Goal: Check status: Check status

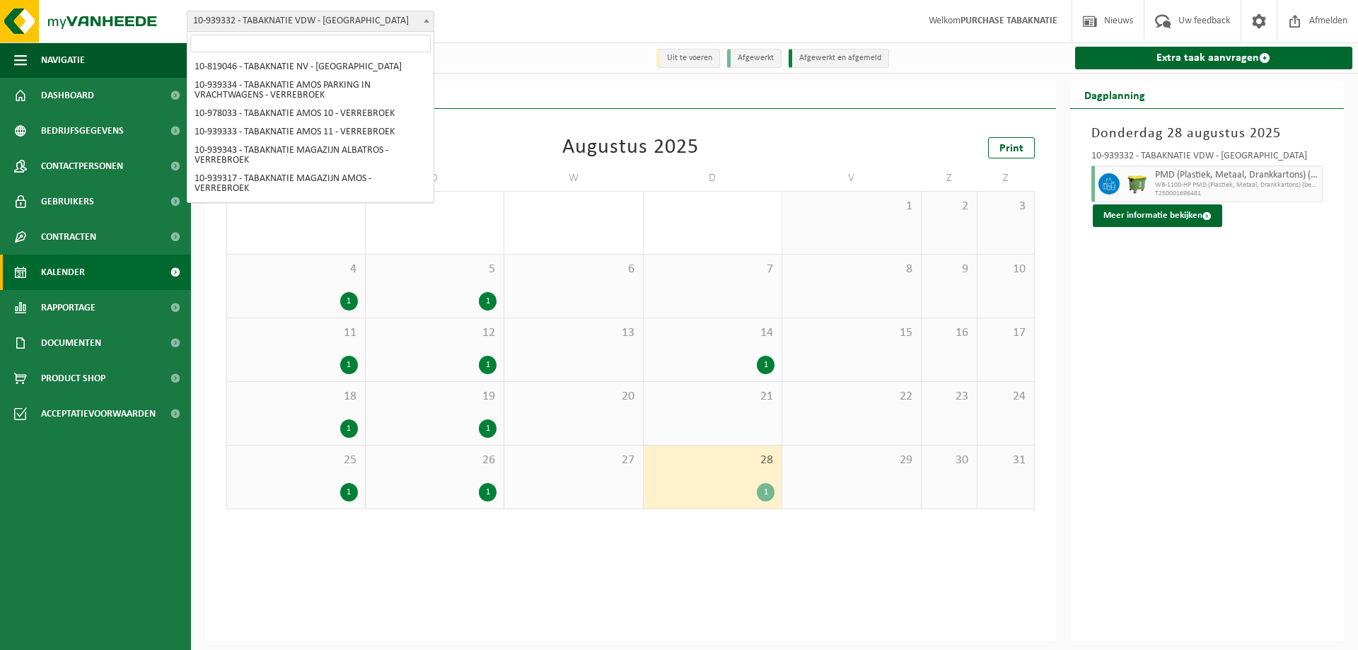
scroll to position [488, 0]
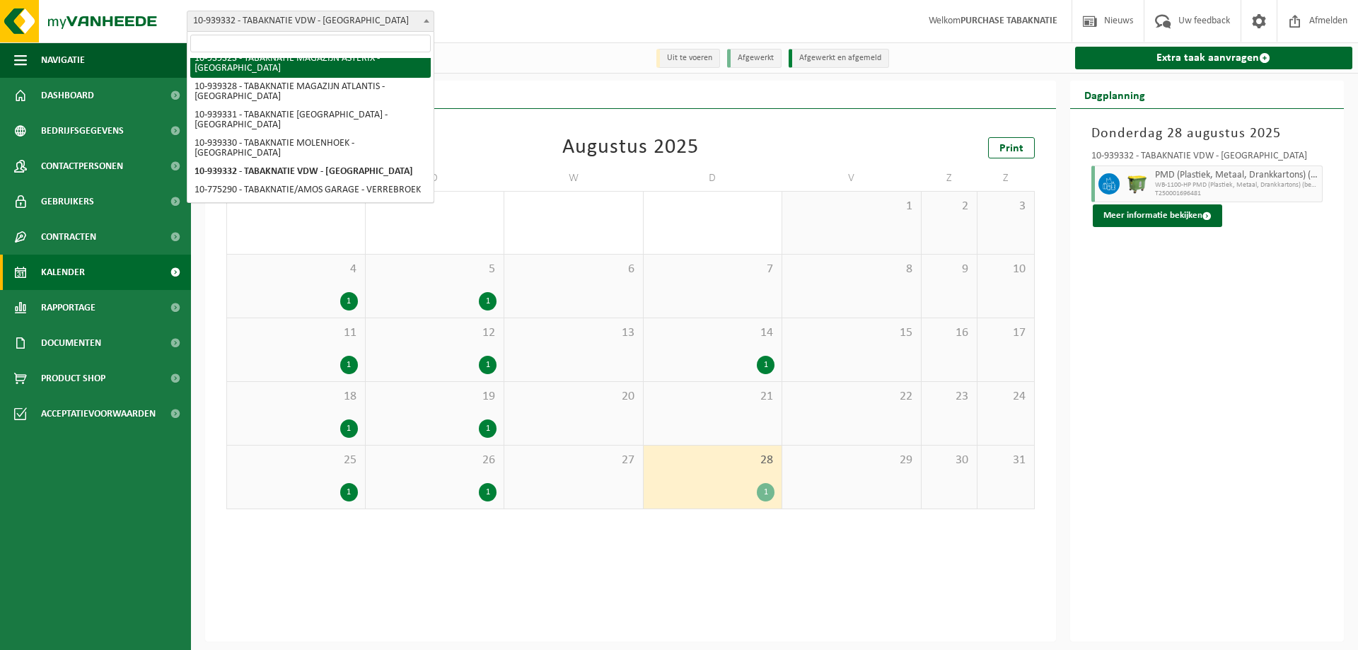
click at [362, 38] on input "search" at bounding box center [310, 44] width 240 height 18
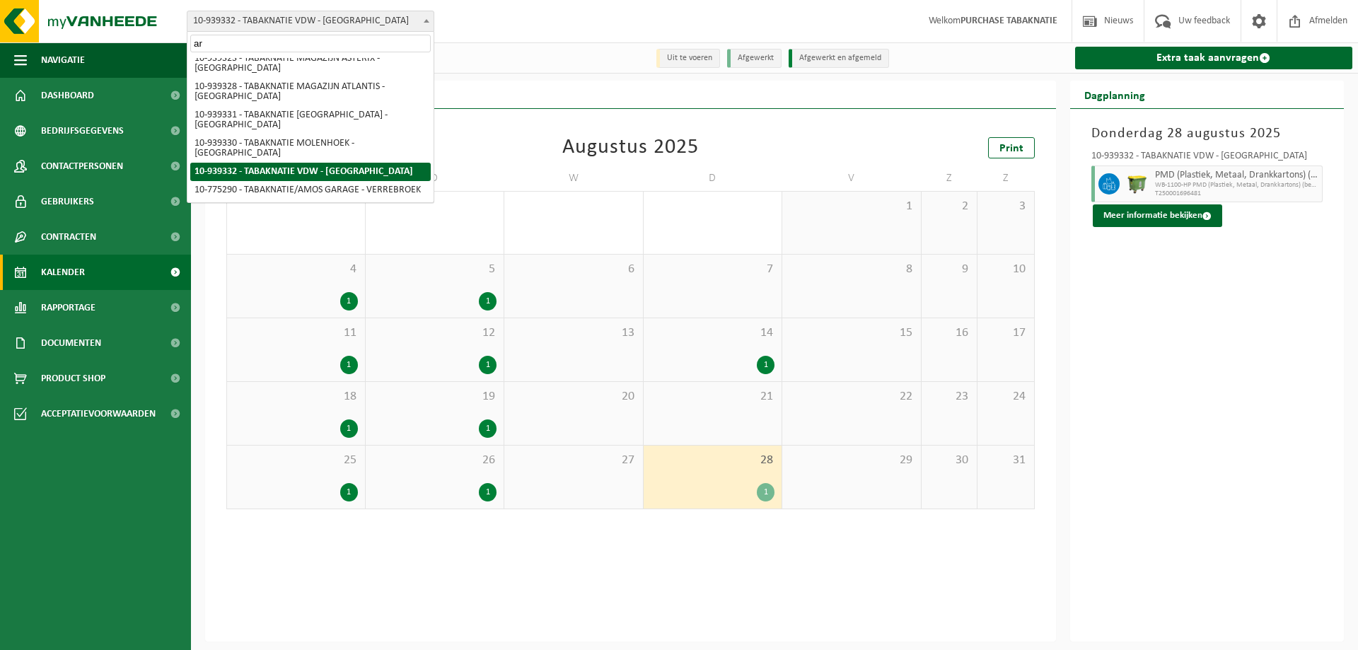
scroll to position [0, 0]
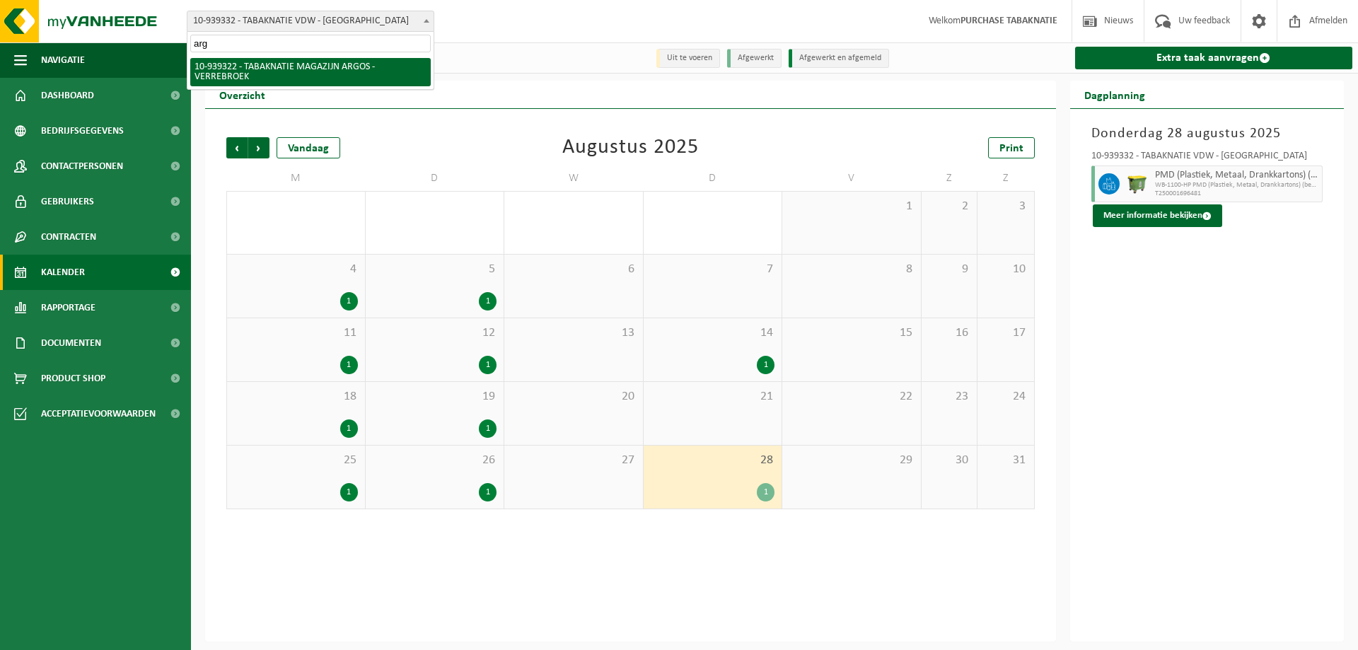
type input "argo"
select select "138349"
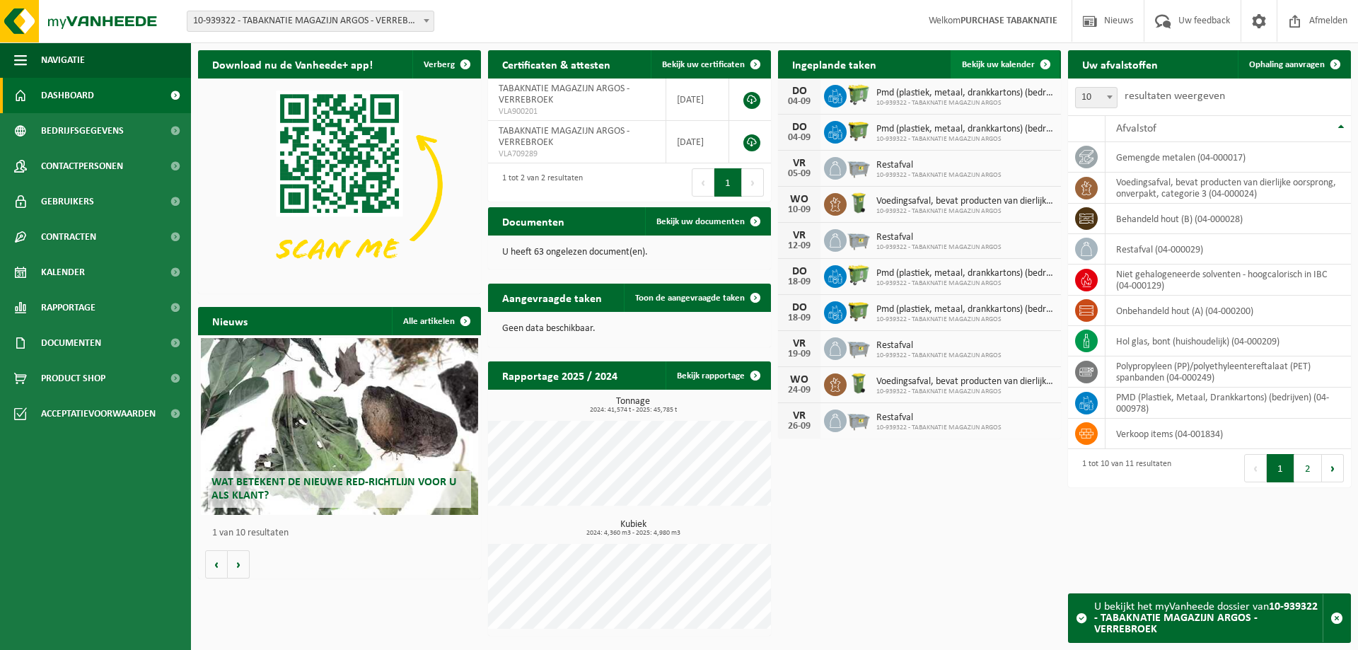
click at [998, 76] on link "Bekijk uw kalender" at bounding box center [1004, 64] width 109 height 28
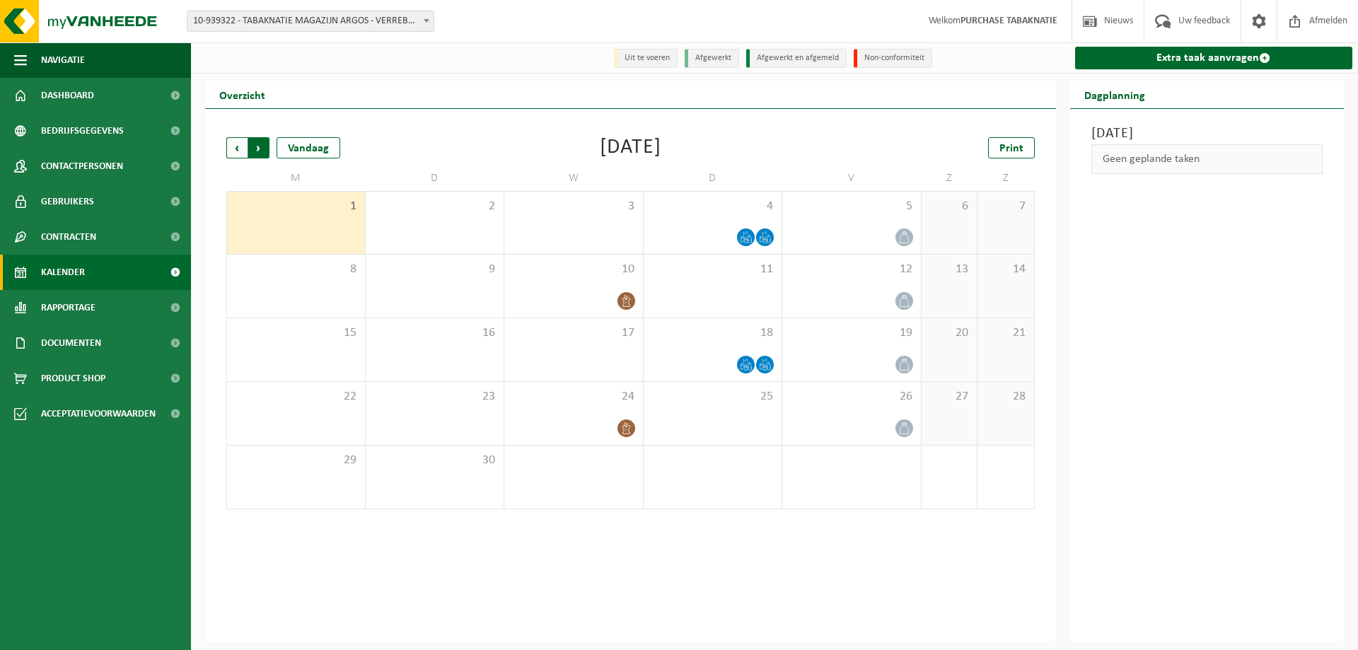
click at [233, 144] on span "Vorige" at bounding box center [236, 147] width 21 height 21
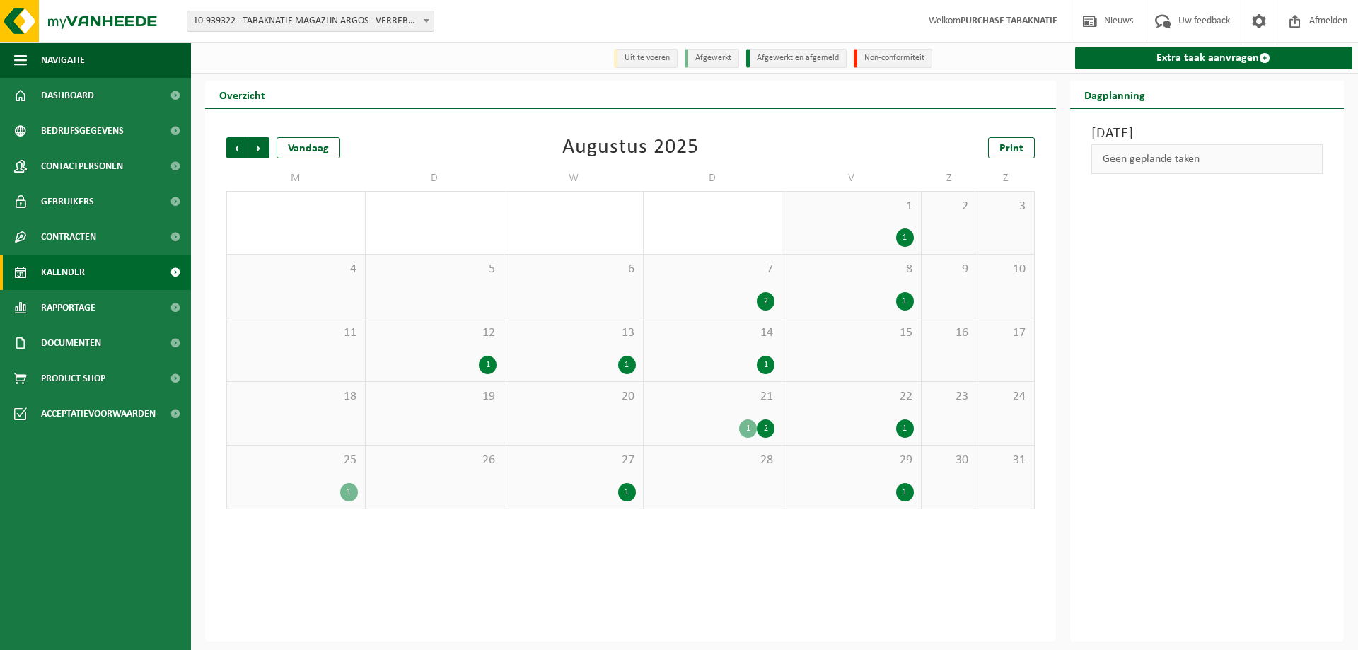
click at [301, 474] on div "25 1" at bounding box center [296, 476] width 138 height 63
